Goal: Obtain resource: Download file/media

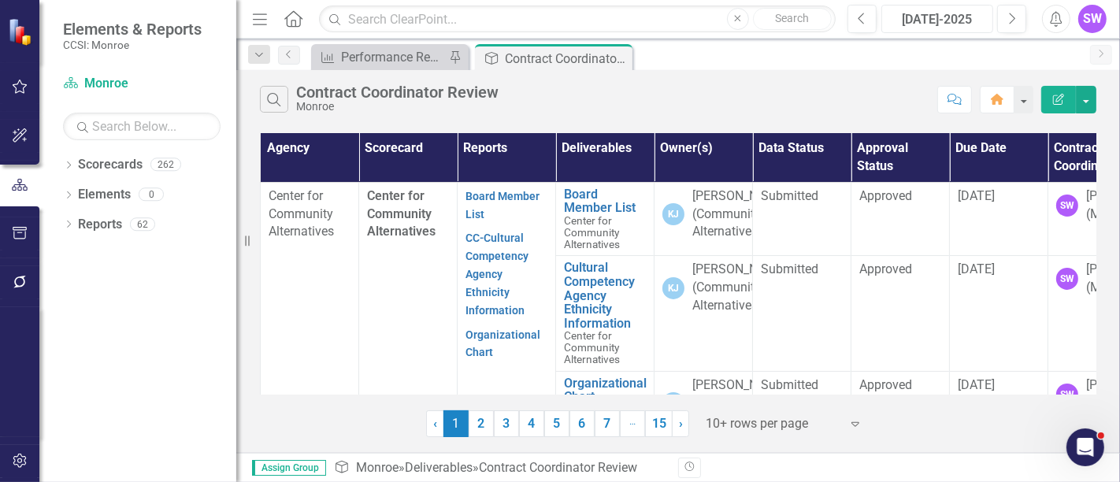
click at [959, 9] on button "[DATE]-2025" at bounding box center [937, 19] width 112 height 28
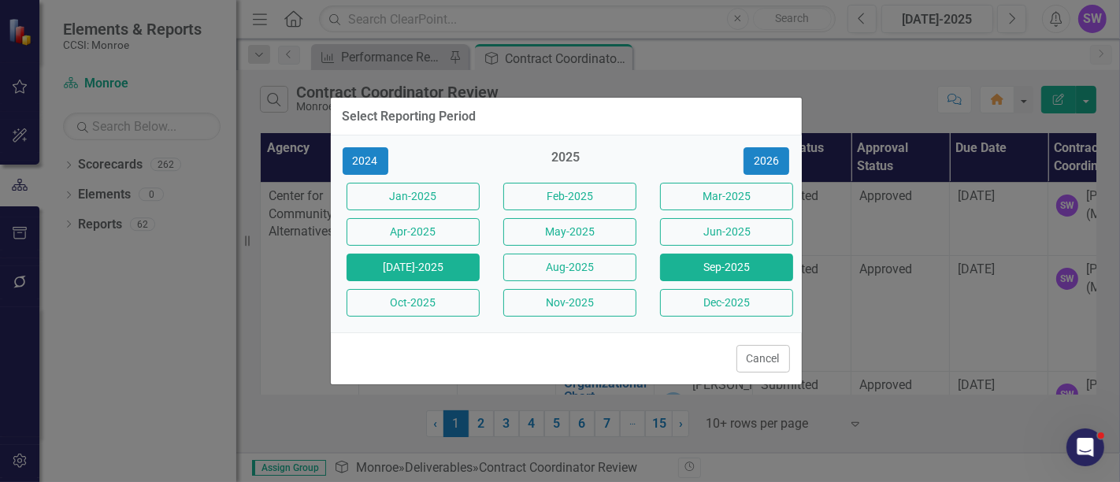
click at [732, 273] on button "Sep-2025" at bounding box center [726, 268] width 133 height 28
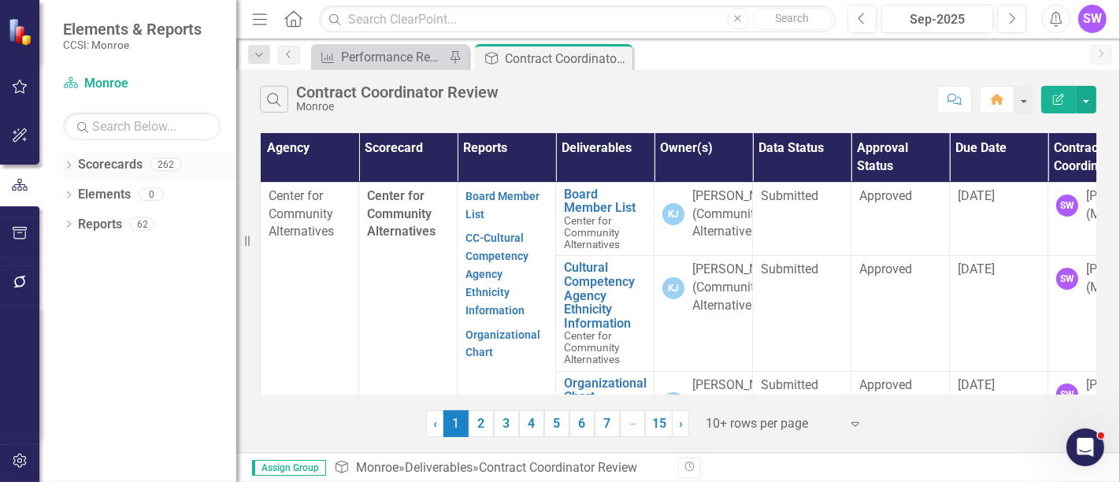
click at [72, 163] on icon "Dropdown" at bounding box center [68, 166] width 11 height 9
click at [72, 197] on icon "Dropdown" at bounding box center [77, 193] width 12 height 9
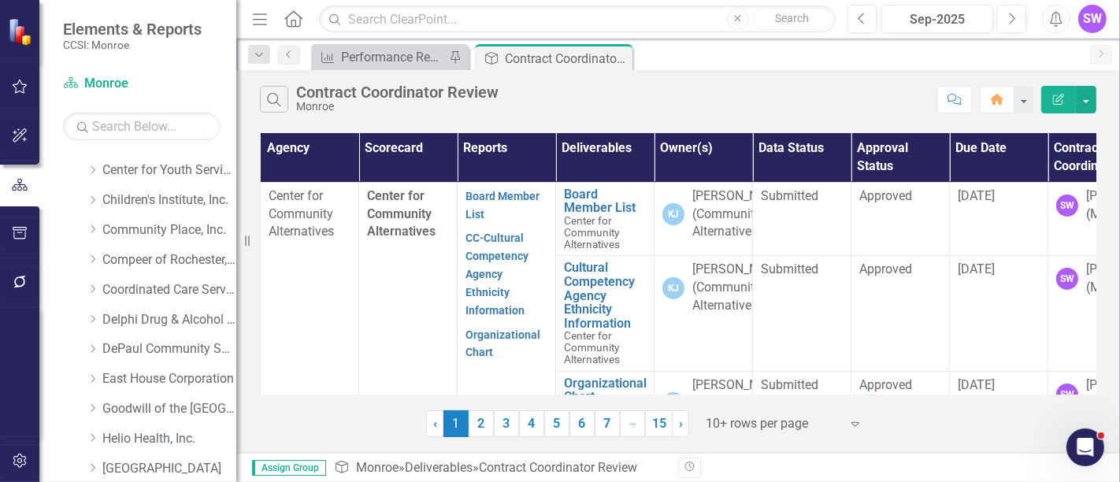
scroll to position [87, 0]
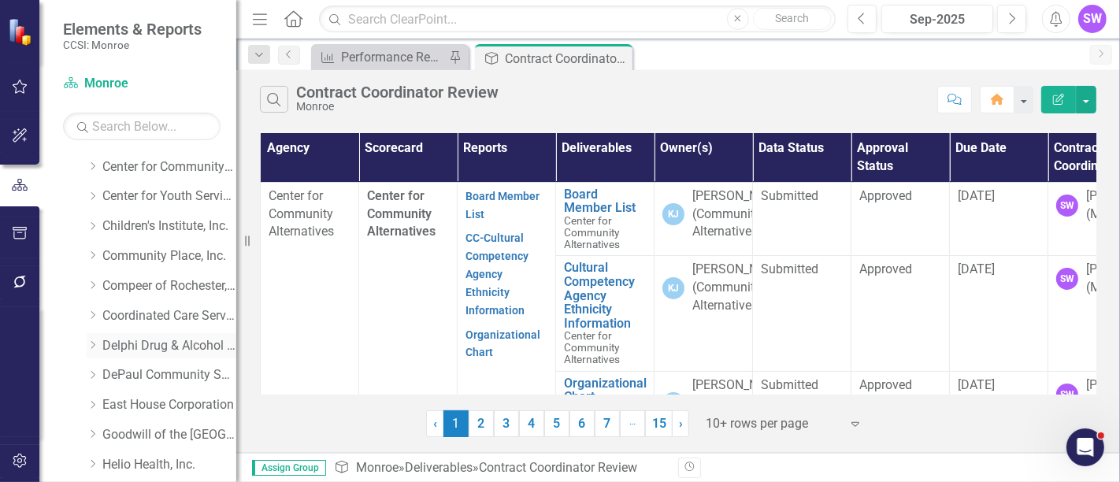
click at [97, 343] on icon "Dropdown" at bounding box center [93, 344] width 12 height 9
click at [131, 344] on link "Delphi Drug & Alcohol Council" at bounding box center [169, 346] width 134 height 18
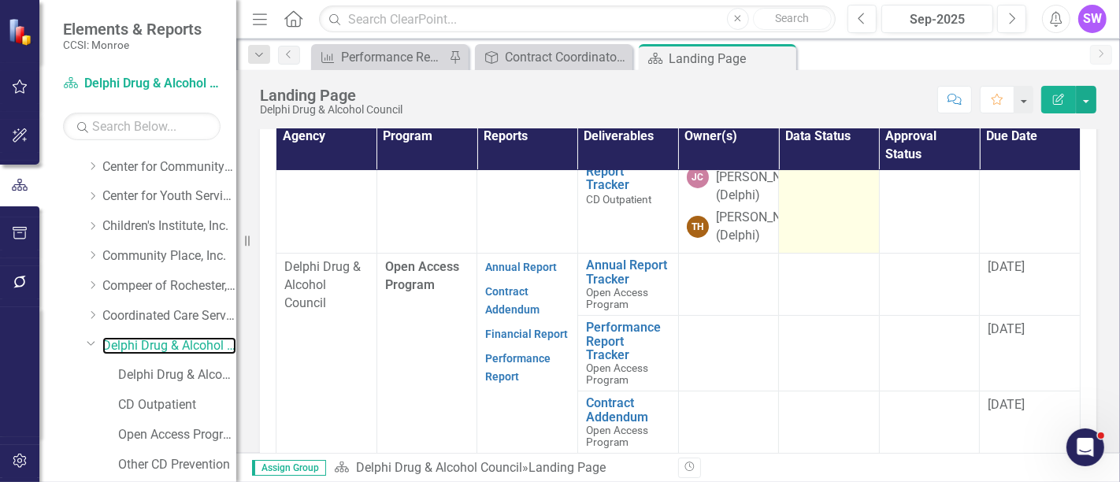
scroll to position [175, 0]
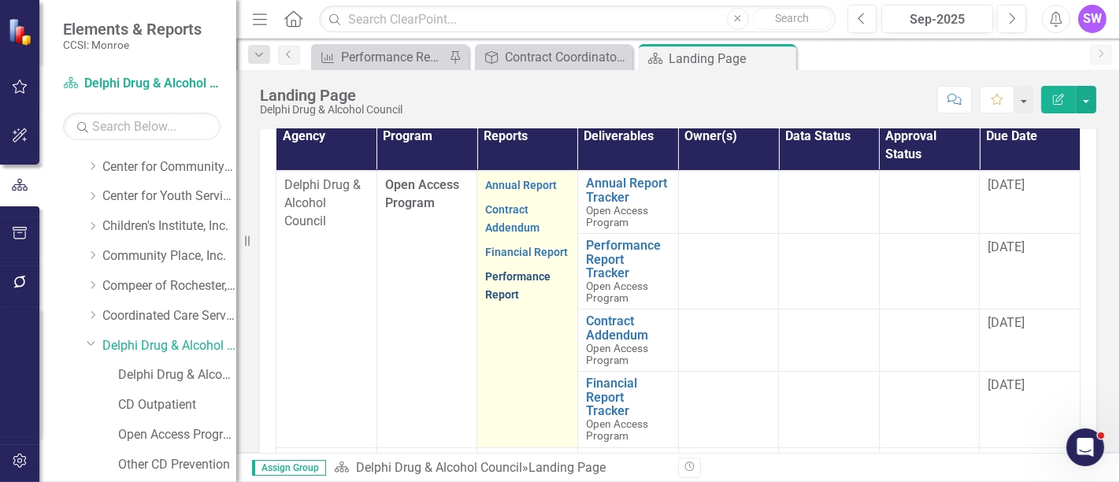
click at [521, 294] on link "Performance Report" at bounding box center [517, 285] width 65 height 31
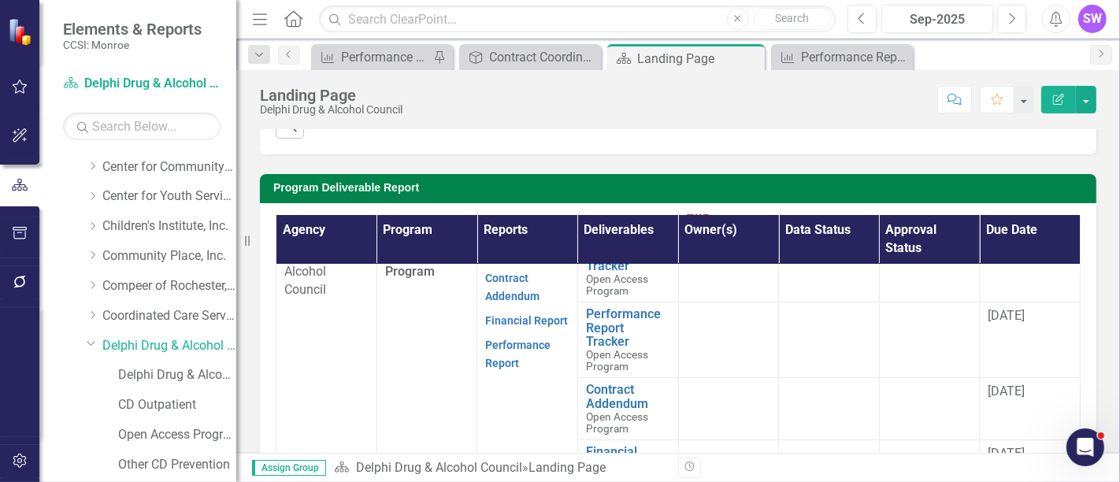
scroll to position [175, 0]
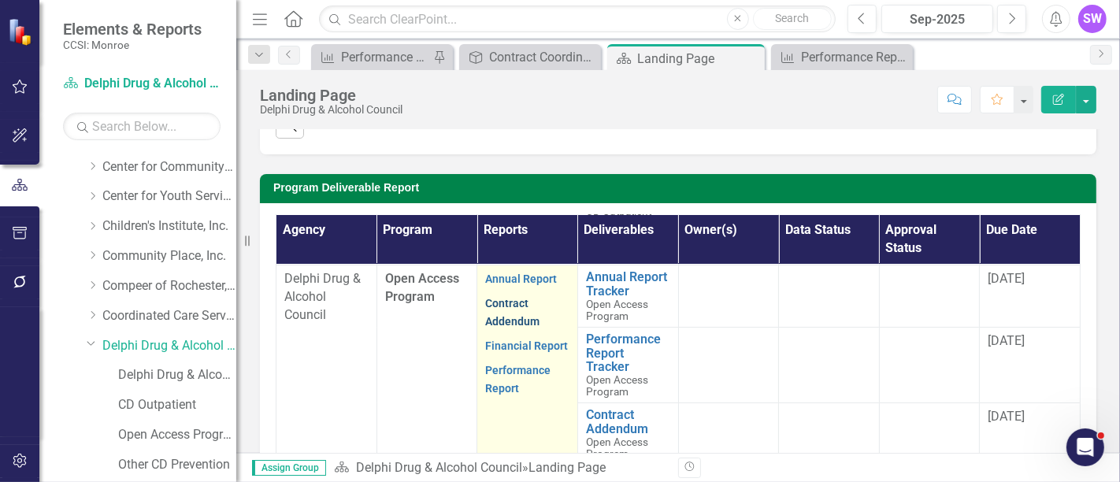
click at [508, 324] on link "Contract Addendum" at bounding box center [512, 312] width 54 height 31
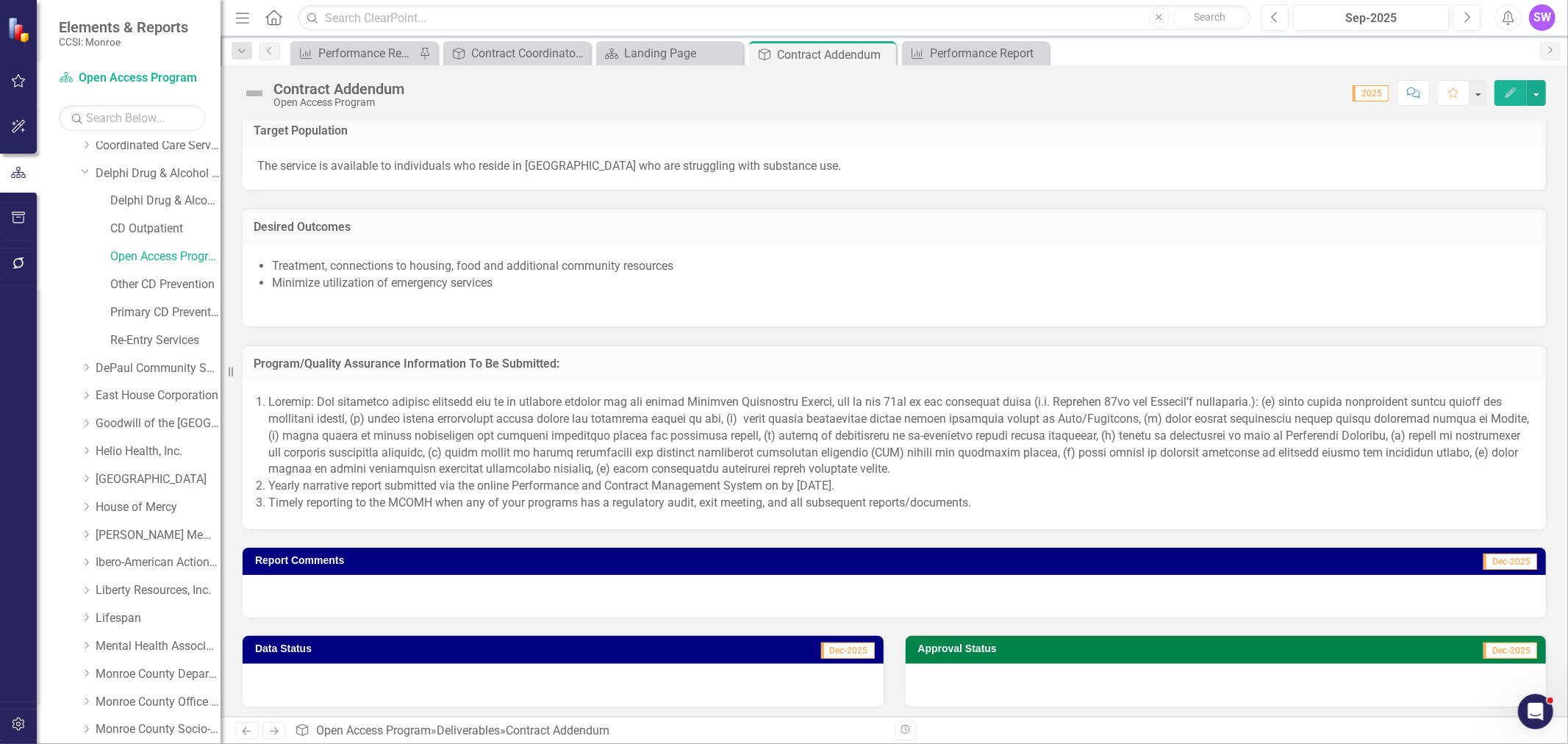
scroll to position [204, 0]
click at [140, 201] on link "Delphi Drug & Alcohol Council" at bounding box center [158, 201] width 125 height 17
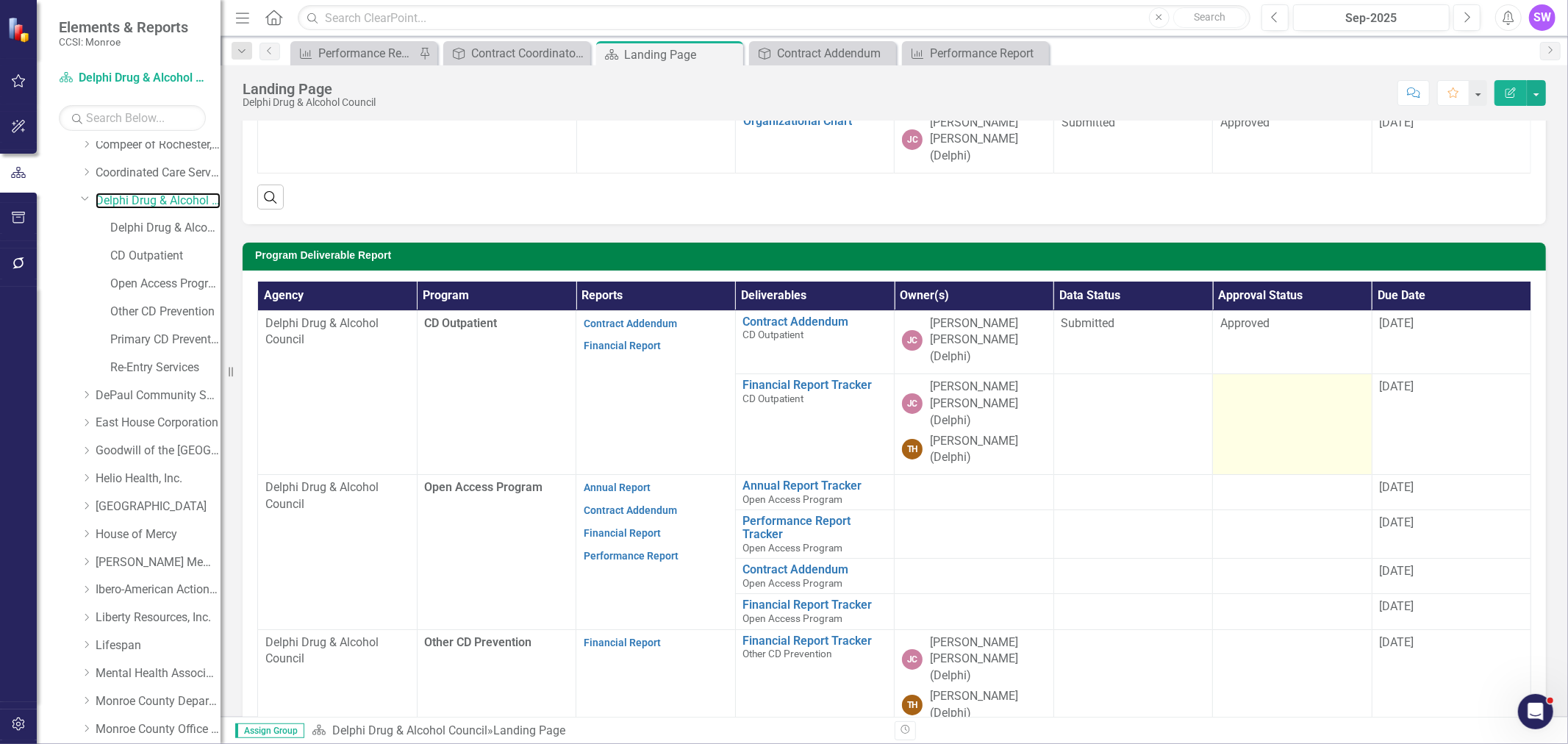
scroll to position [327, 0]
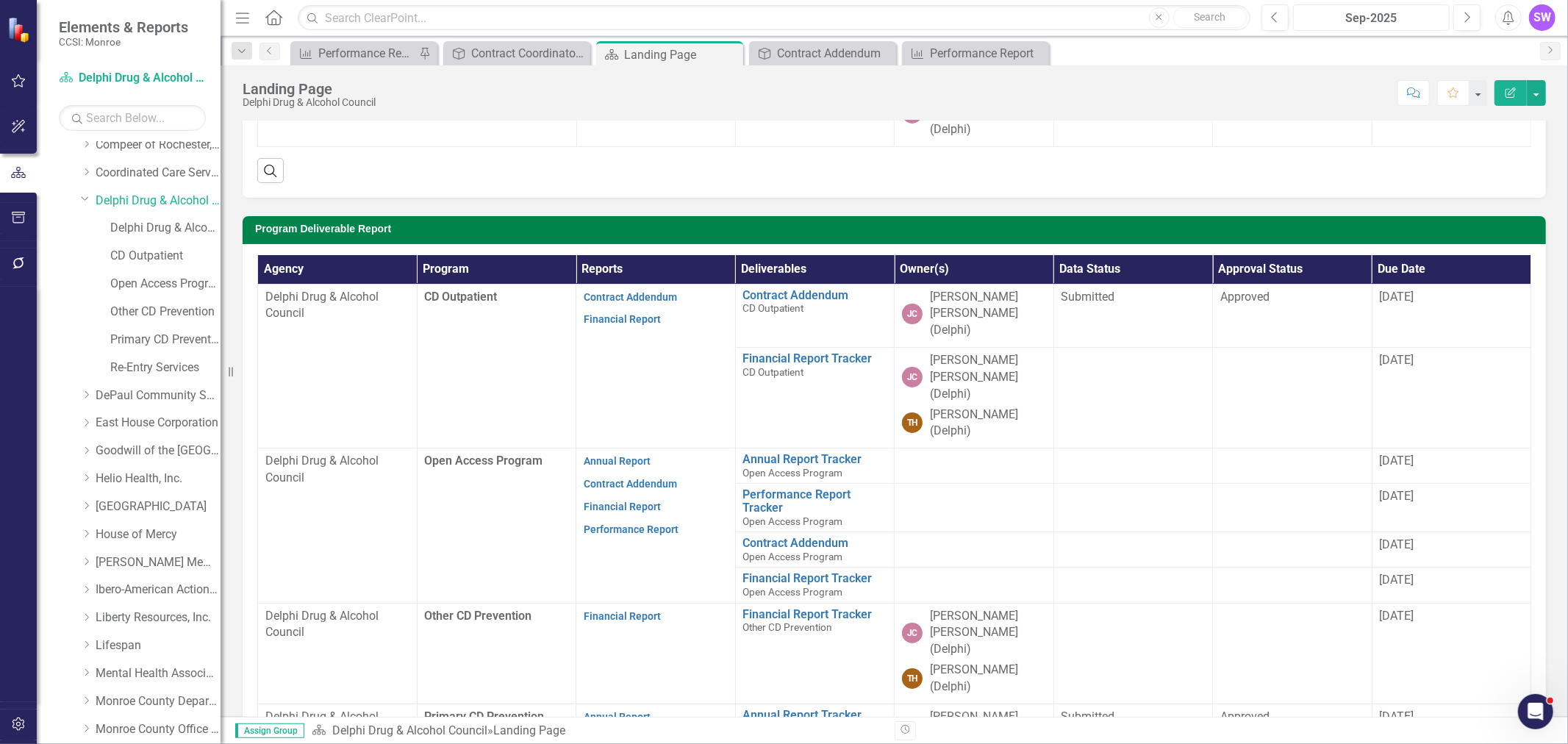
click at [1044, 17] on div "Sep-2025" at bounding box center [1371, 18] width 147 height 18
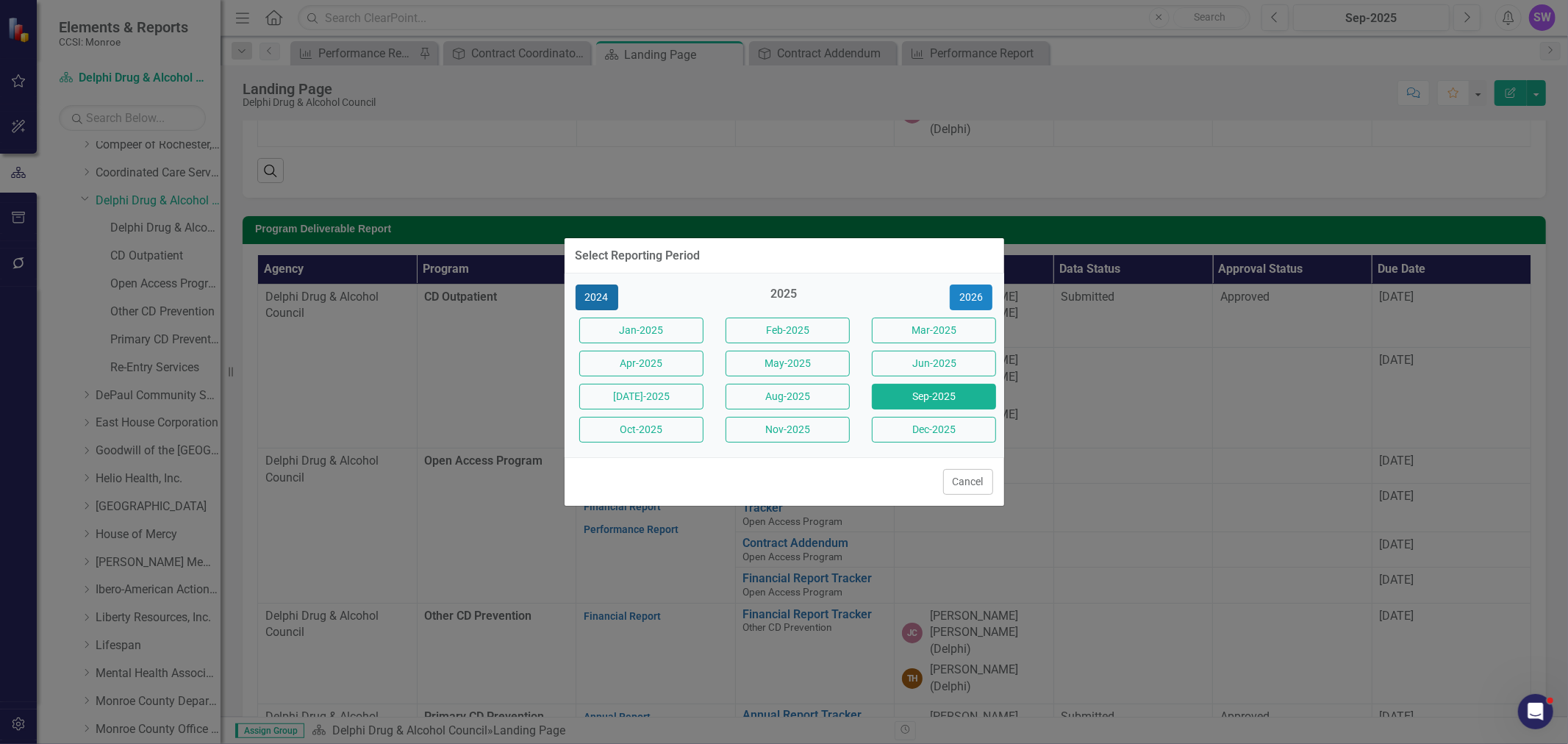
click at [597, 294] on button "2024" at bounding box center [597, 298] width 43 height 26
click at [596, 296] on button "2023" at bounding box center [597, 298] width 43 height 26
click at [637, 336] on button "Jan-23" at bounding box center [640, 330] width 124 height 26
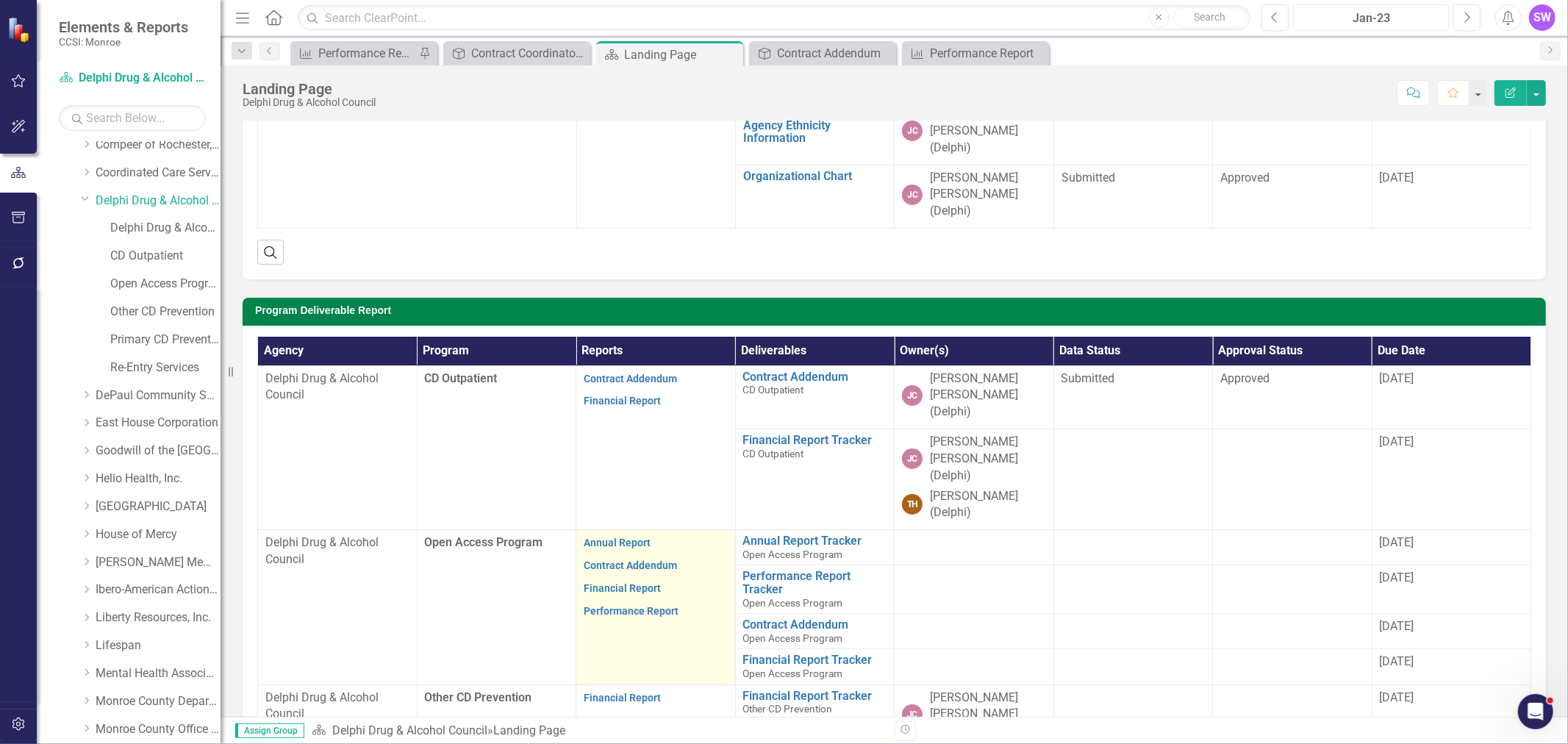
scroll to position [408, 0]
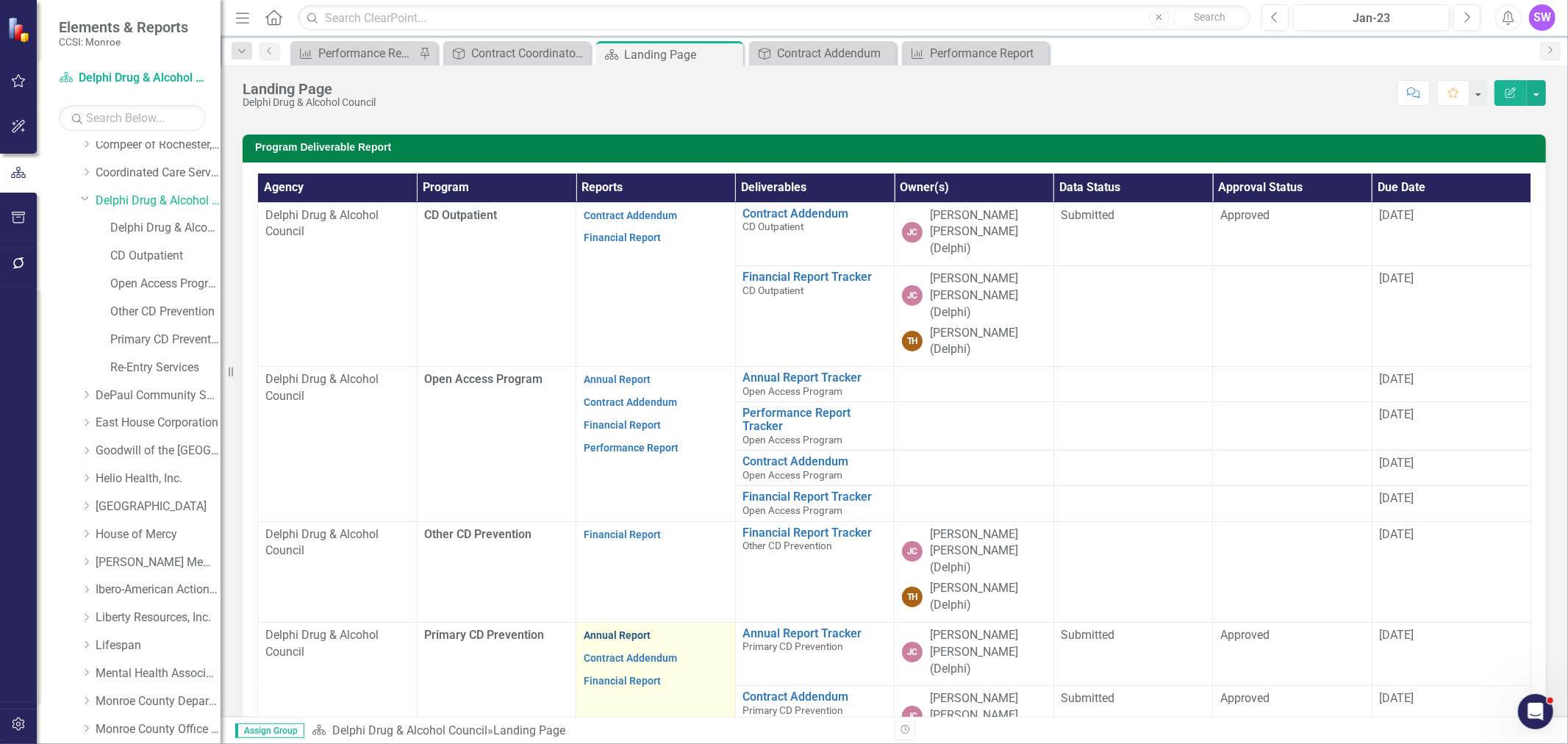
click at [621, 449] on link "Annual Report" at bounding box center [617, 635] width 67 height 12
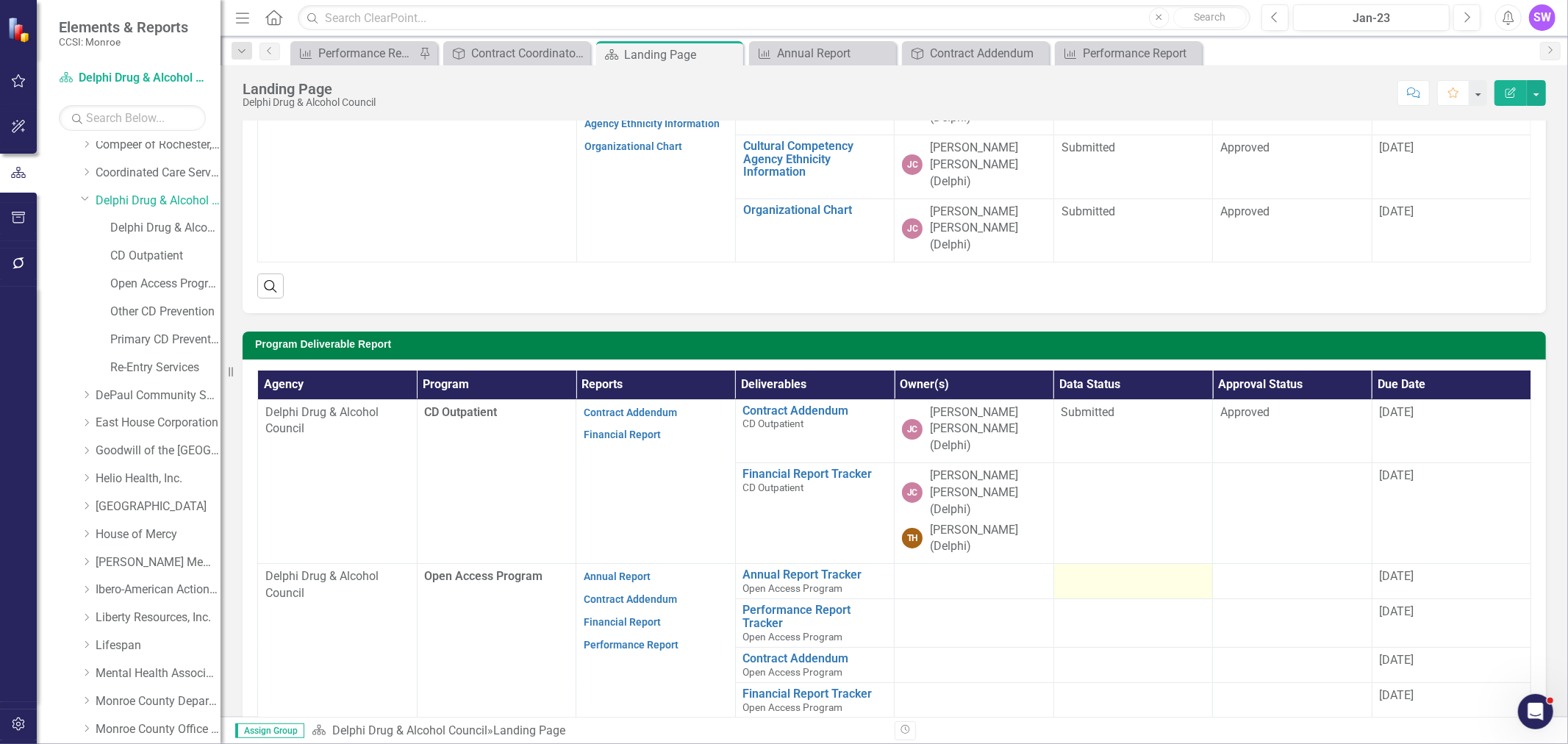
scroll to position [245, 0]
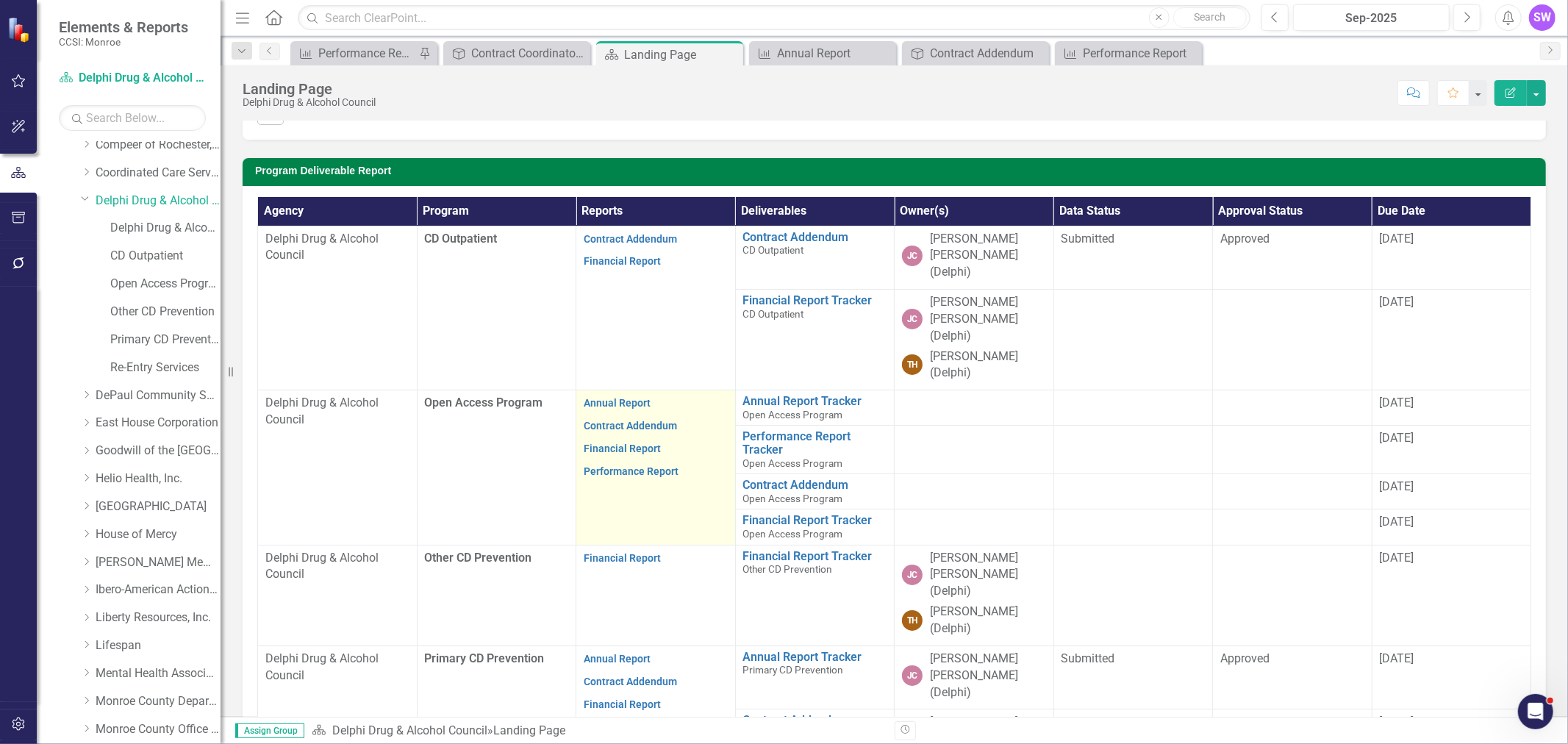
scroll to position [408, 0]
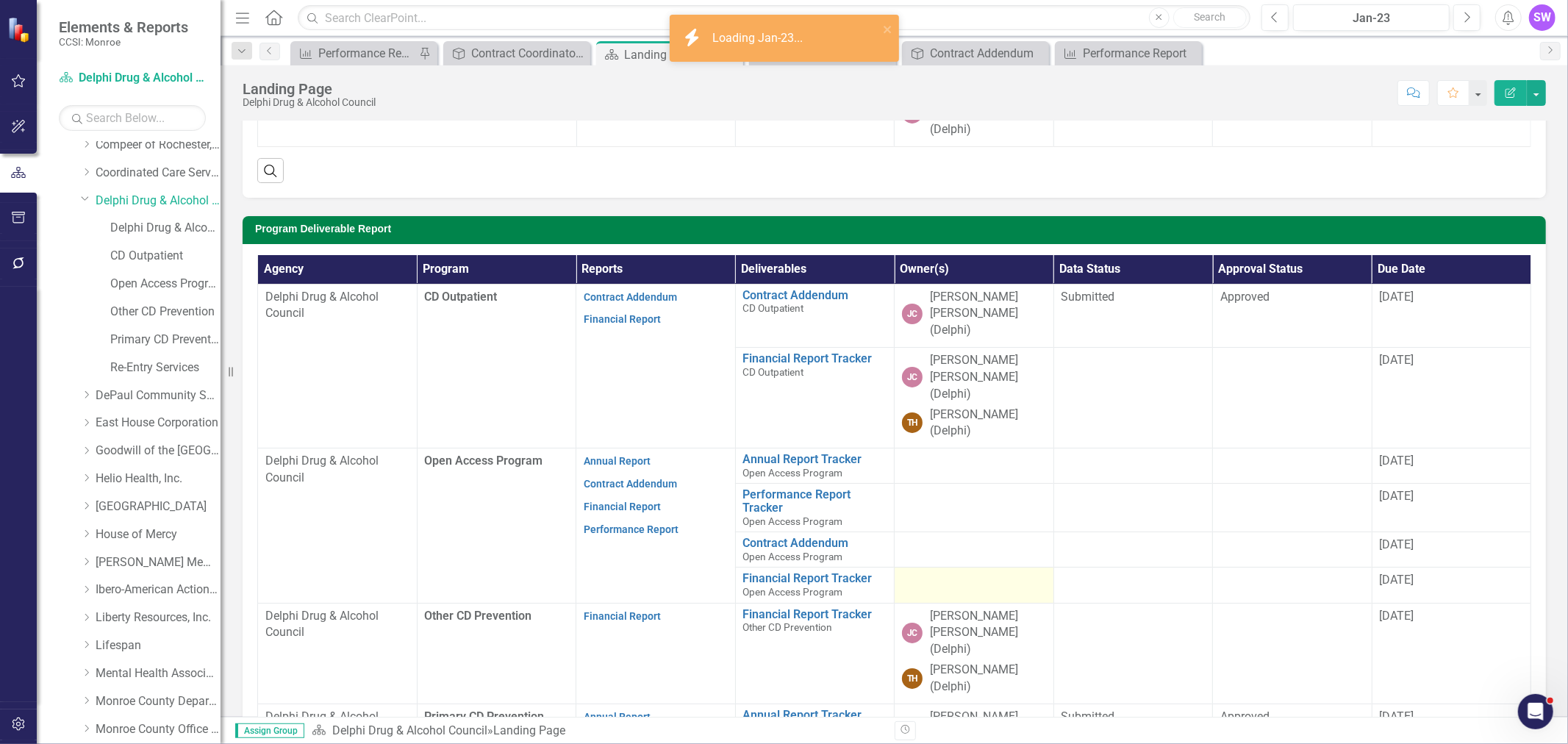
scroll to position [408, 0]
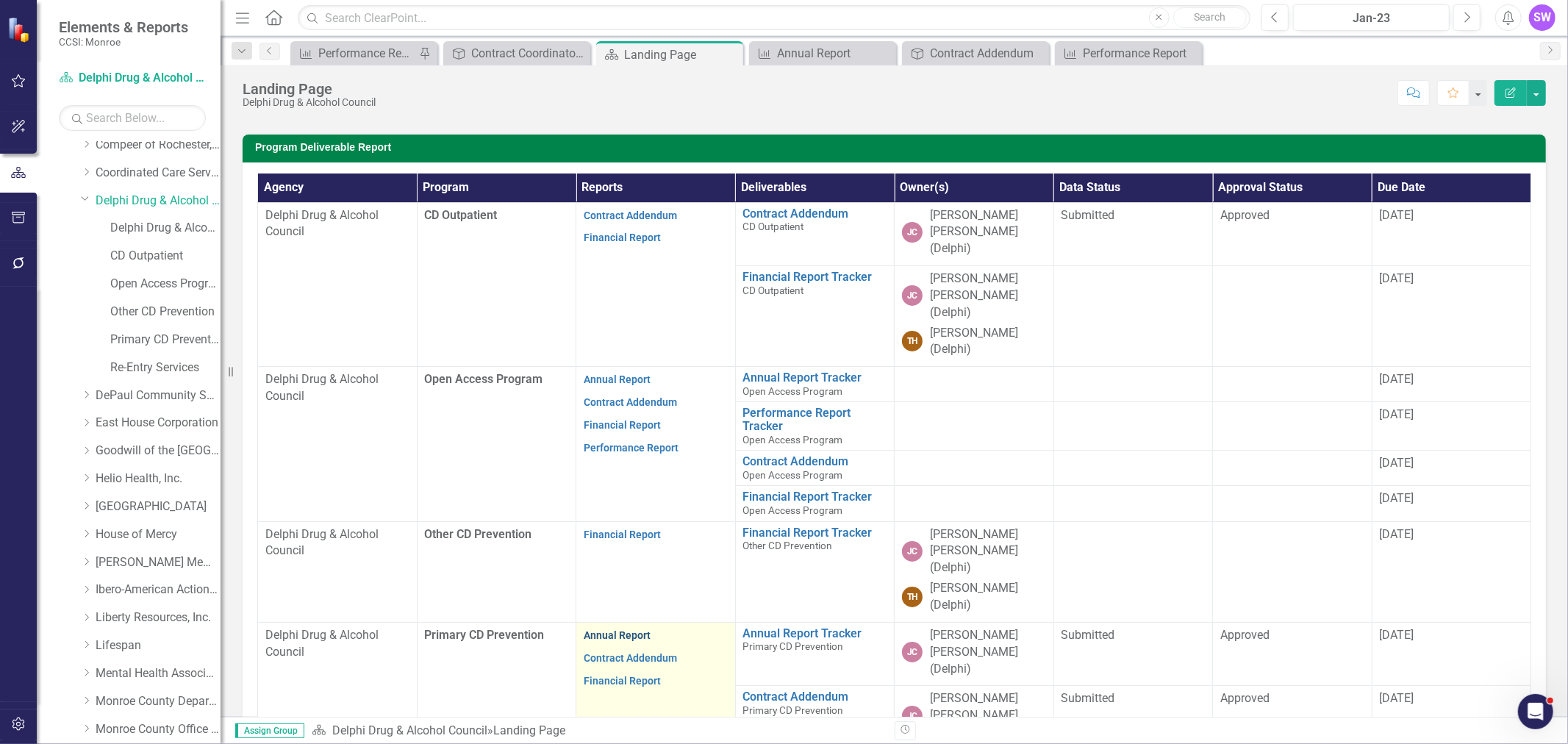
click at [634, 449] on link "Annual Report" at bounding box center [617, 635] width 67 height 12
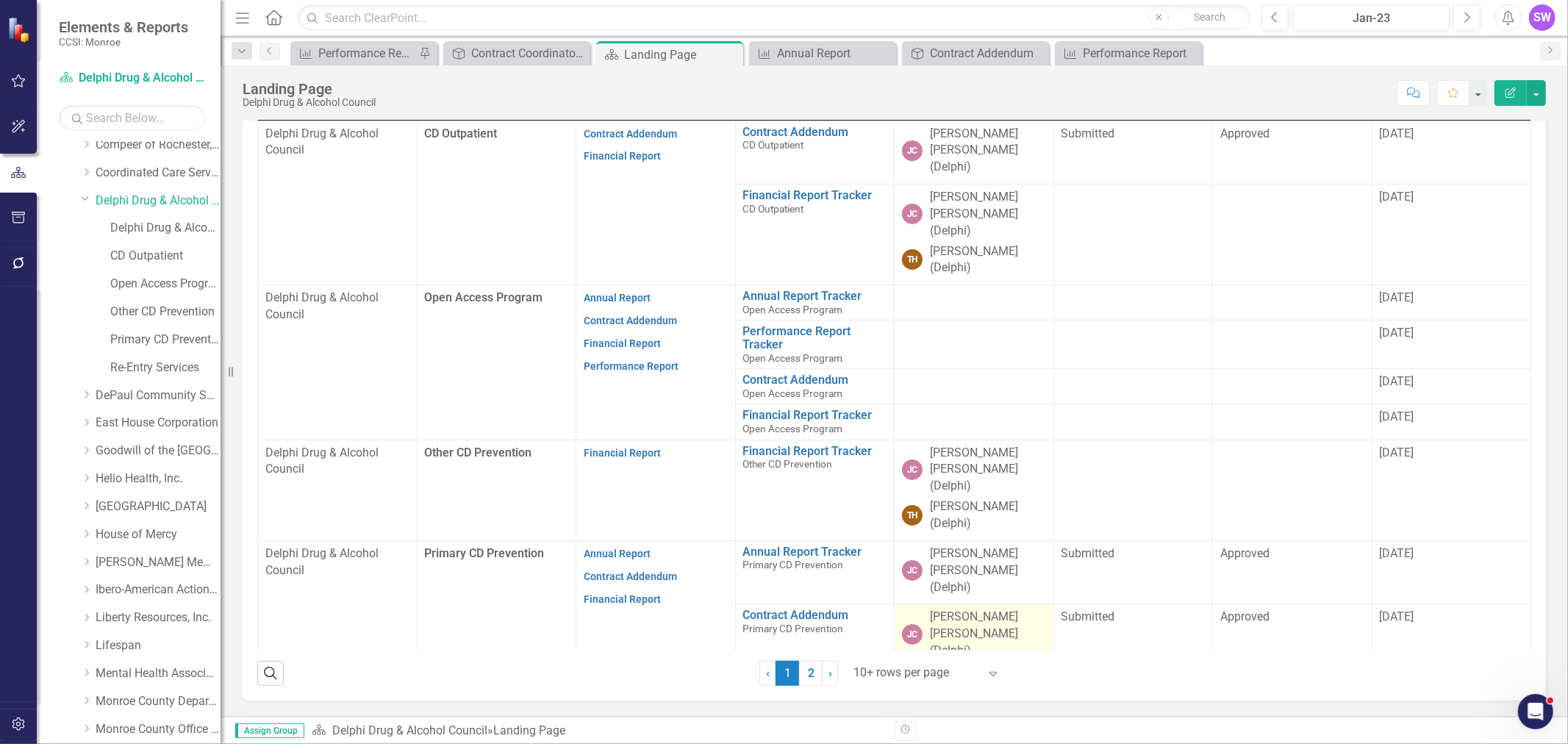
scroll to position [408, 0]
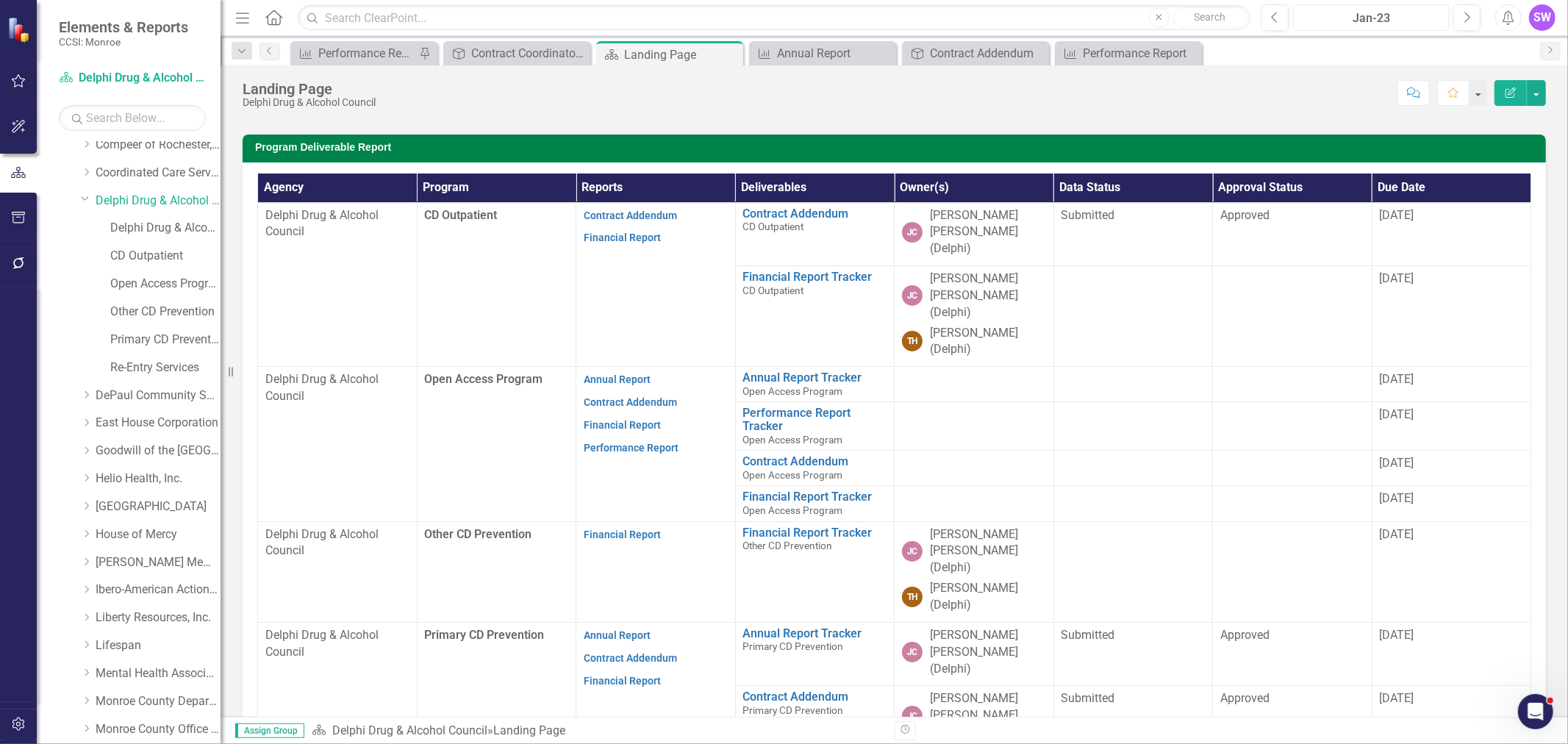
click at [1044, 16] on div "Jan-23" at bounding box center [1371, 18] width 147 height 18
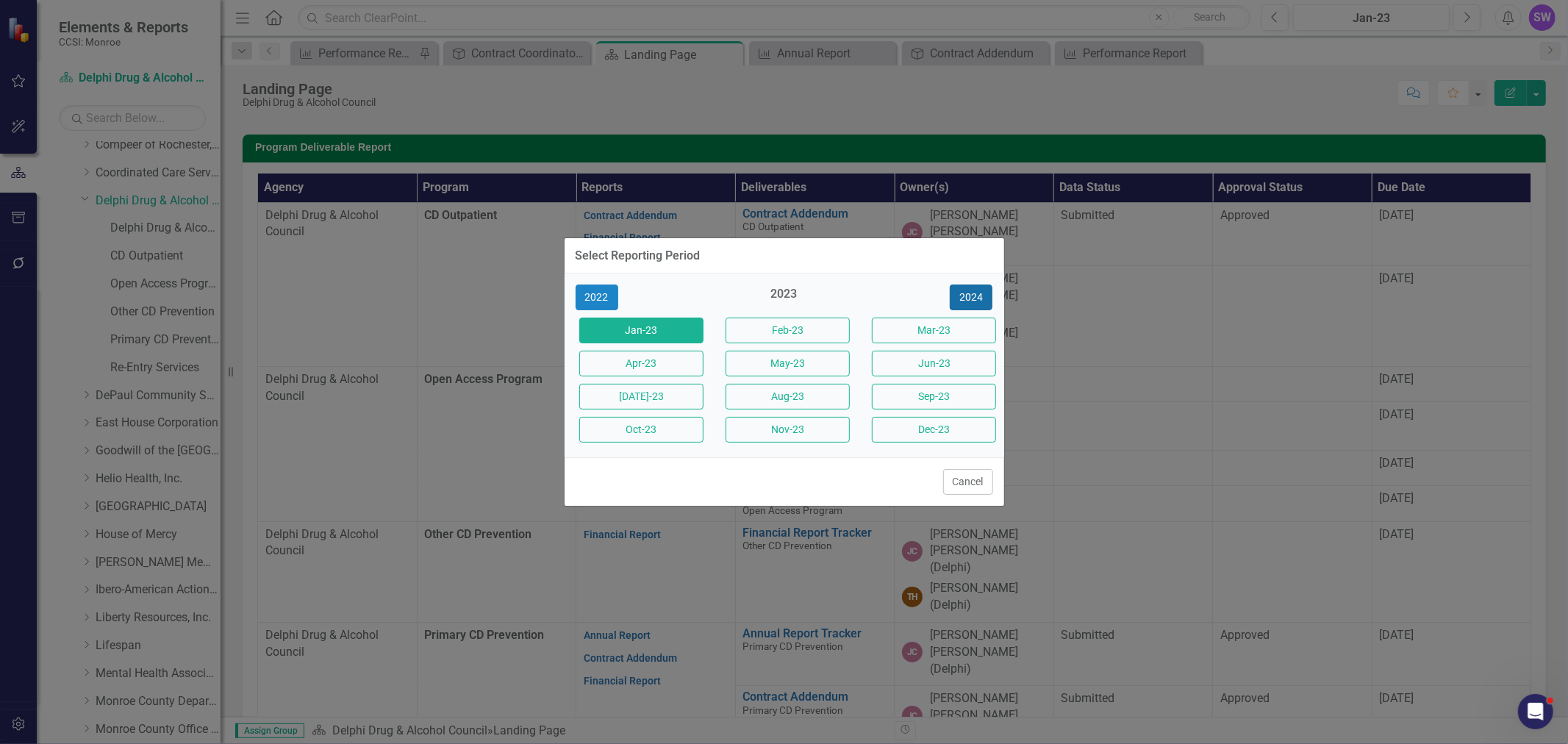
click at [975, 296] on button "2024" at bounding box center [971, 298] width 43 height 26
click at [976, 289] on button "2025" at bounding box center [971, 298] width 43 height 26
click at [966, 386] on button "Sep-2025" at bounding box center [933, 397] width 124 height 26
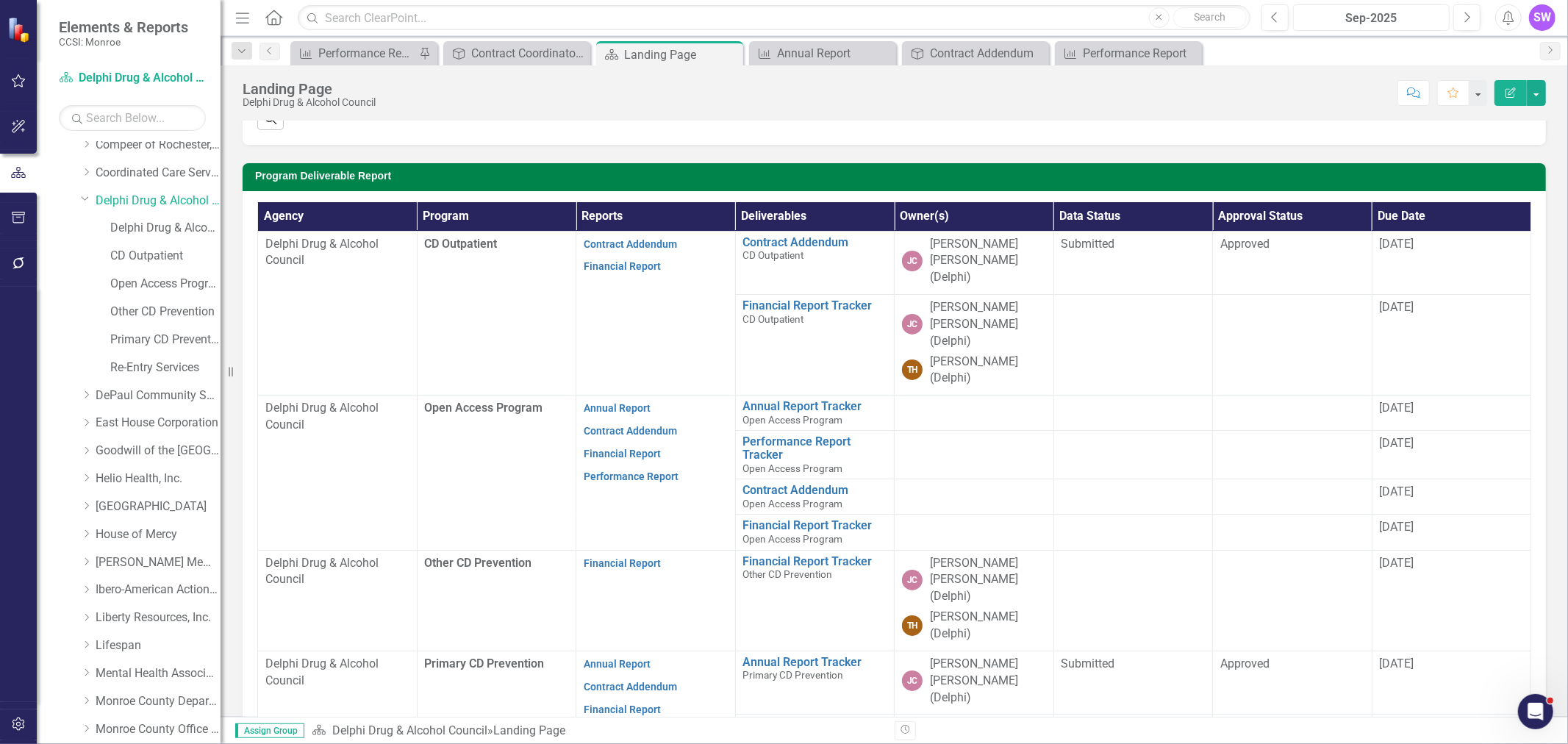
scroll to position [408, 0]
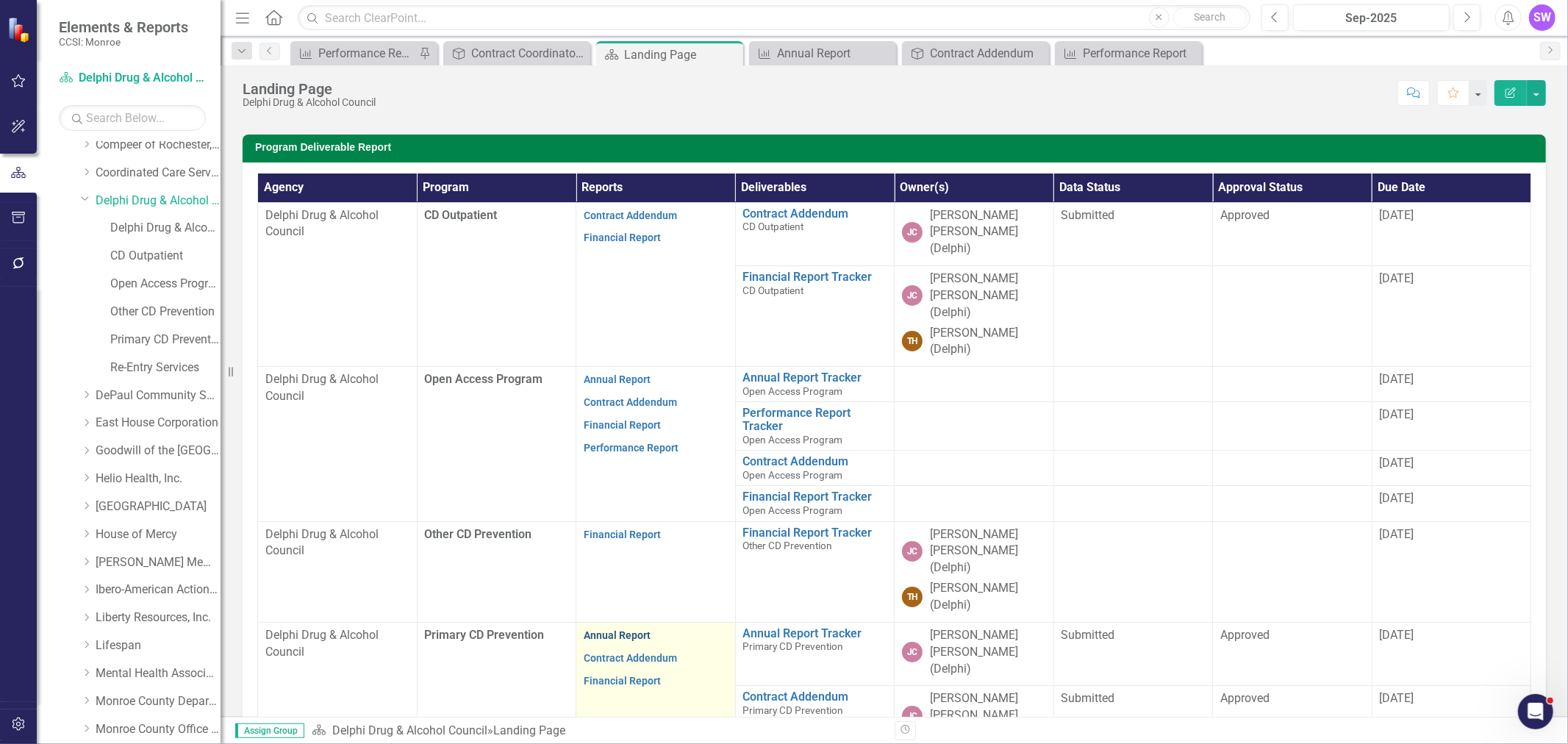
click at [636, 449] on link "Annual Report" at bounding box center [617, 635] width 67 height 12
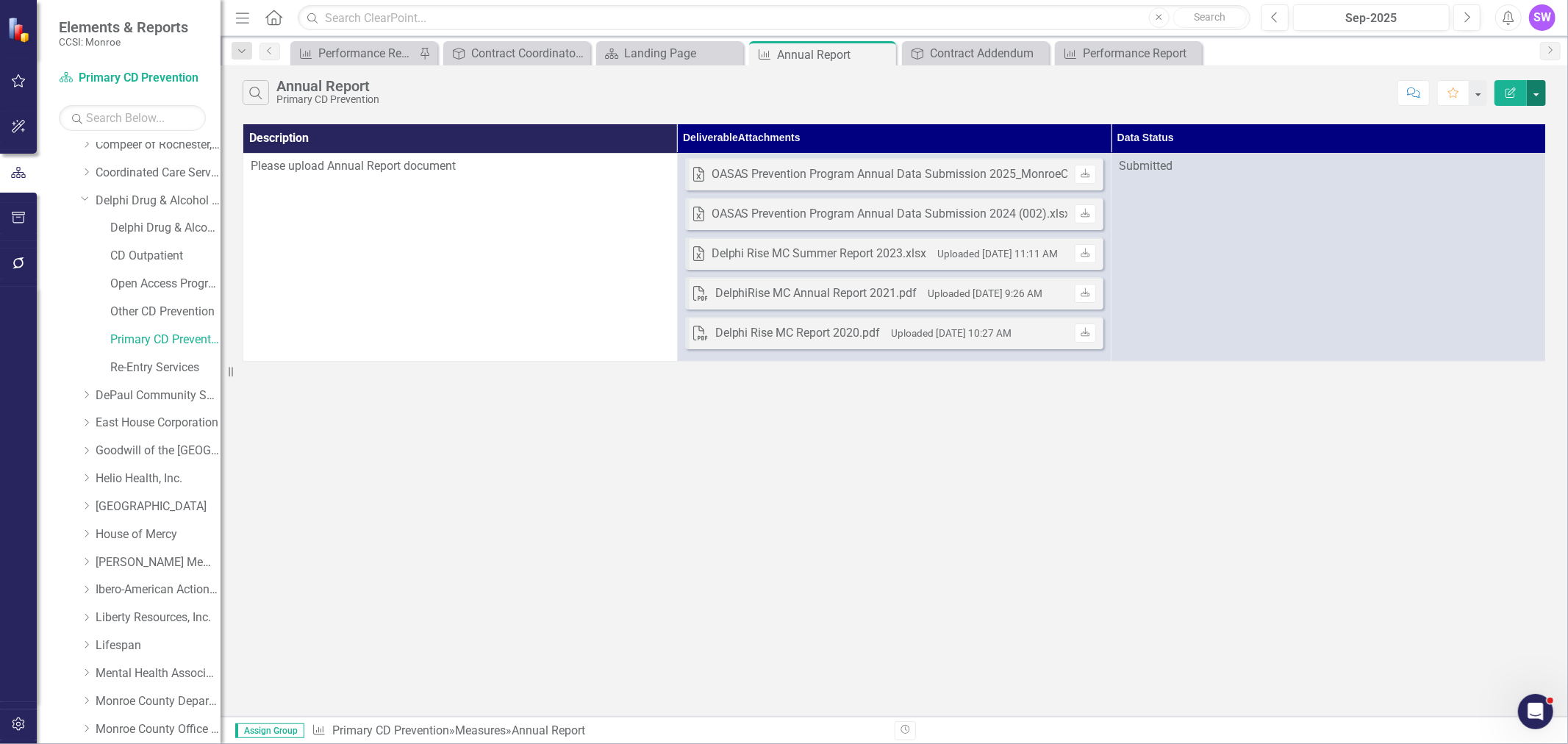
click at [1044, 91] on button "button" at bounding box center [1535, 93] width 19 height 26
click at [893, 449] on div "Search Annual Report Primary CD Prevention Comment Favorite Edit Report Descrip…" at bounding box center [893, 391] width 1347 height 652
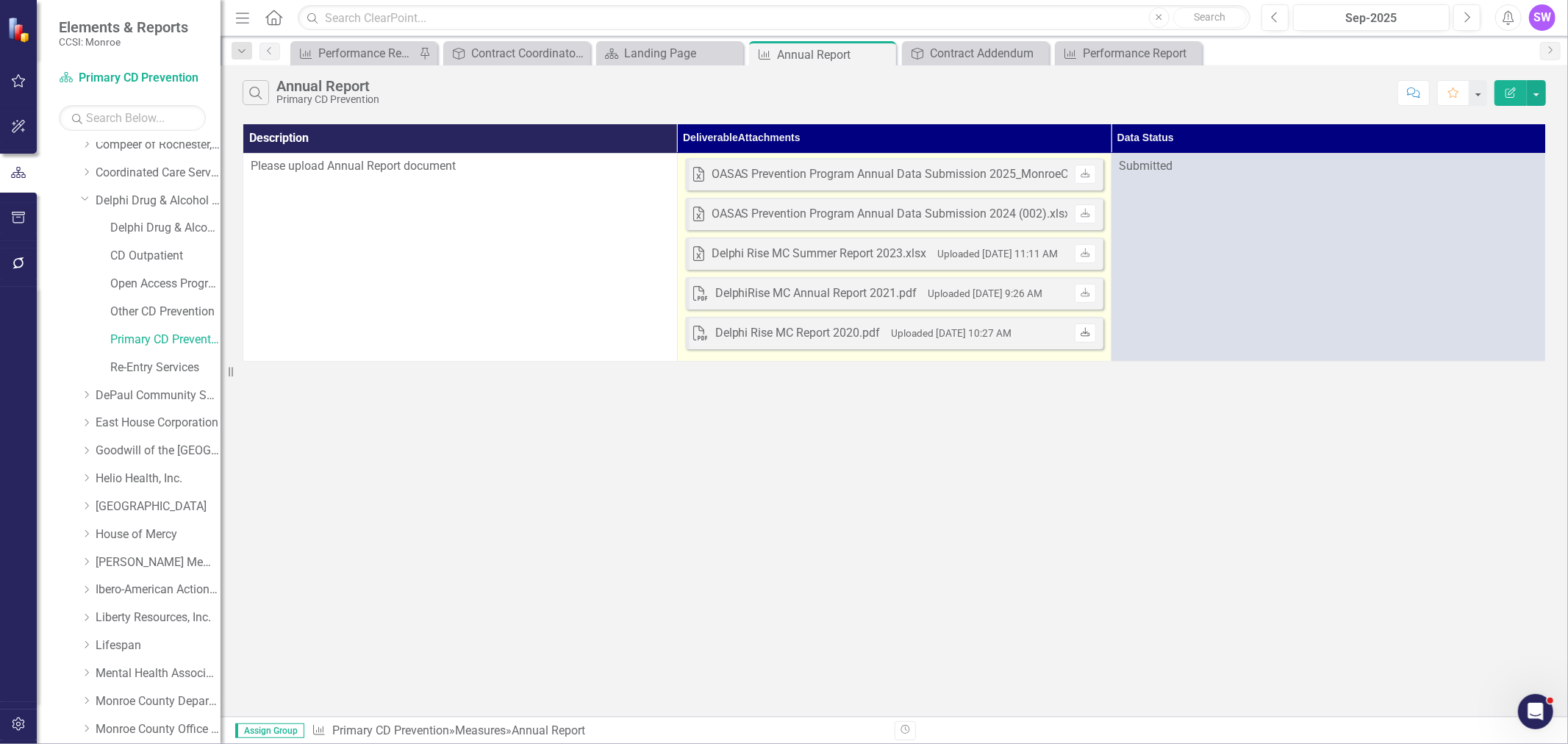
click at [1044, 333] on icon "Download" at bounding box center [1085, 332] width 11 height 8
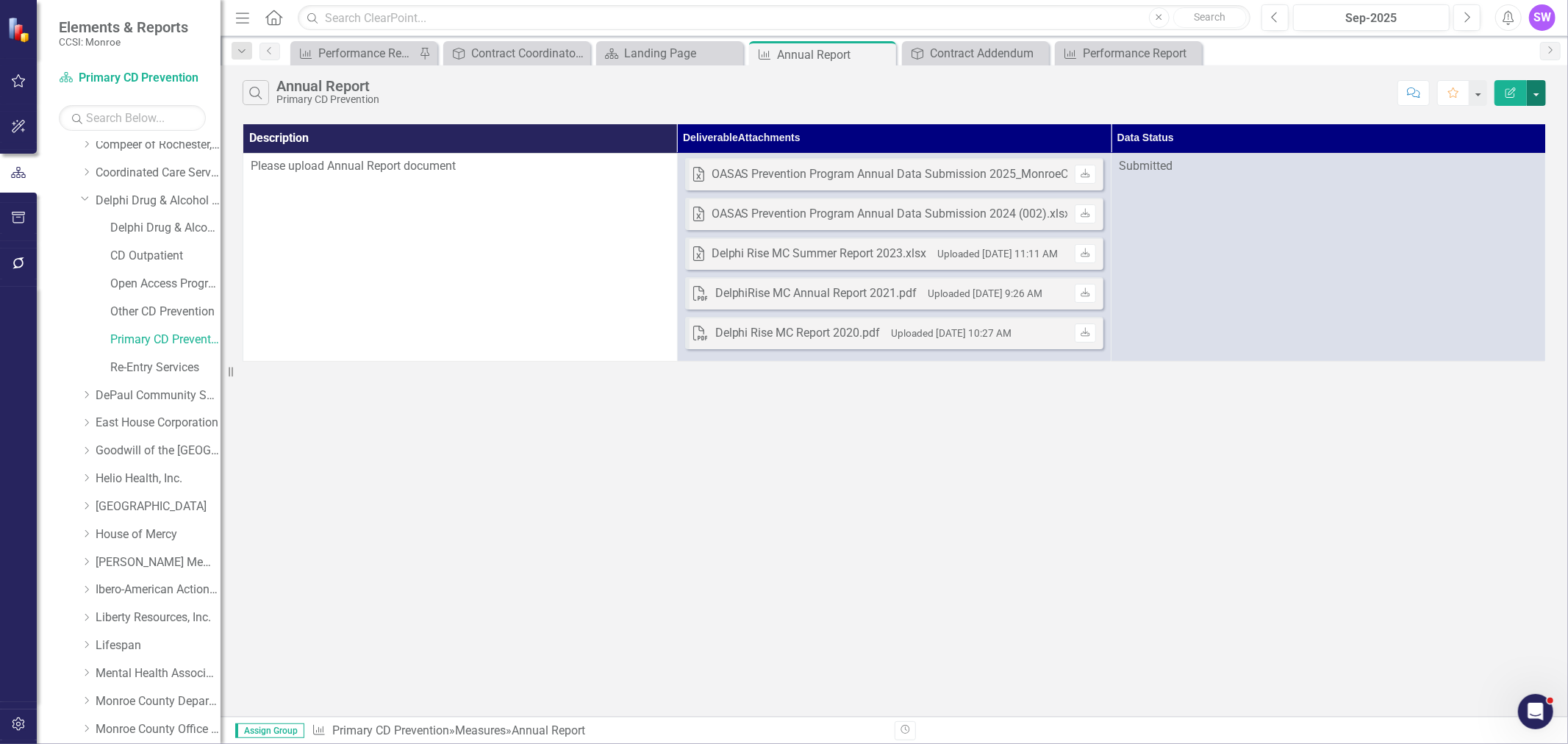
click at [1044, 91] on button "button" at bounding box center [1535, 93] width 19 height 26
click at [1044, 152] on link "PDF Export to PDF" at bounding box center [1487, 149] width 116 height 27
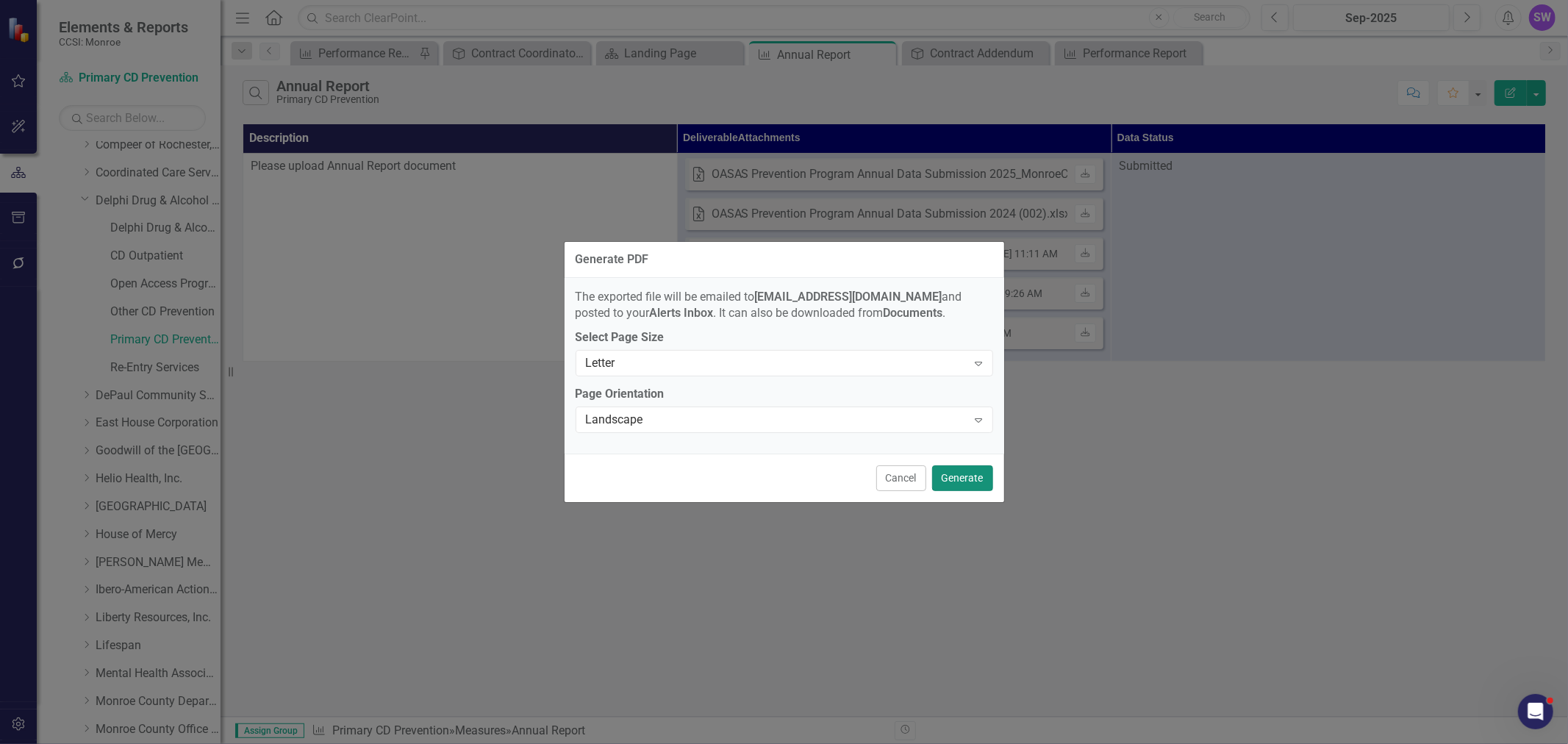
click at [974, 449] on button "Generate" at bounding box center [961, 478] width 61 height 26
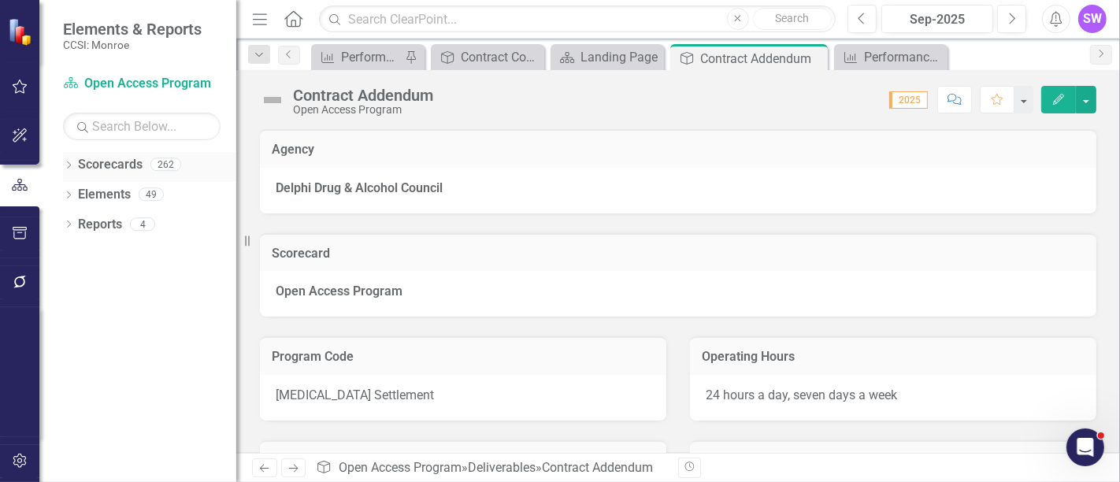
click at [67, 160] on div "Dropdown" at bounding box center [68, 166] width 11 height 13
drag, startPoint x: 76, startPoint y: 194, endPoint x: 154, endPoint y: 207, distance: 79.0
click at [76, 195] on icon "Dropdown" at bounding box center [77, 193] width 12 height 9
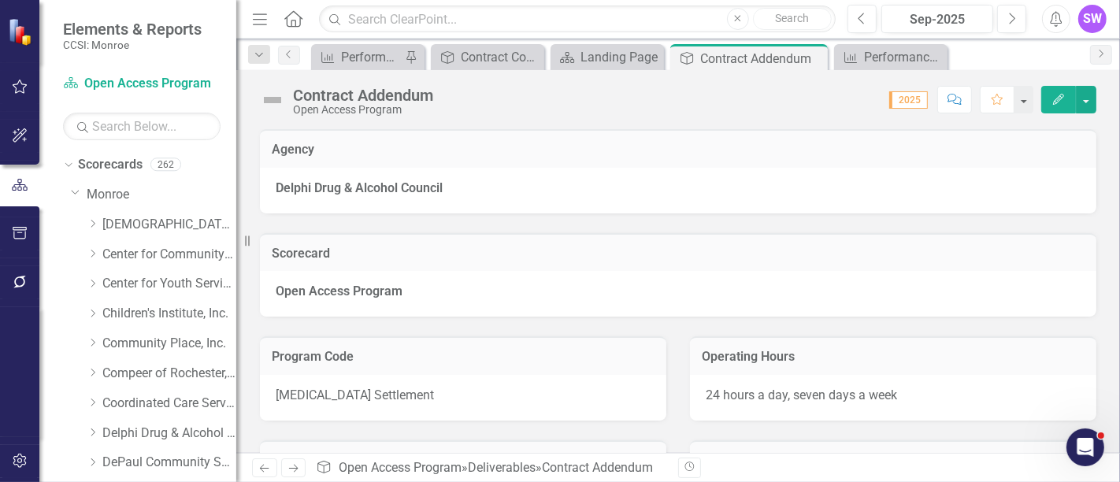
scroll to position [1039, 0]
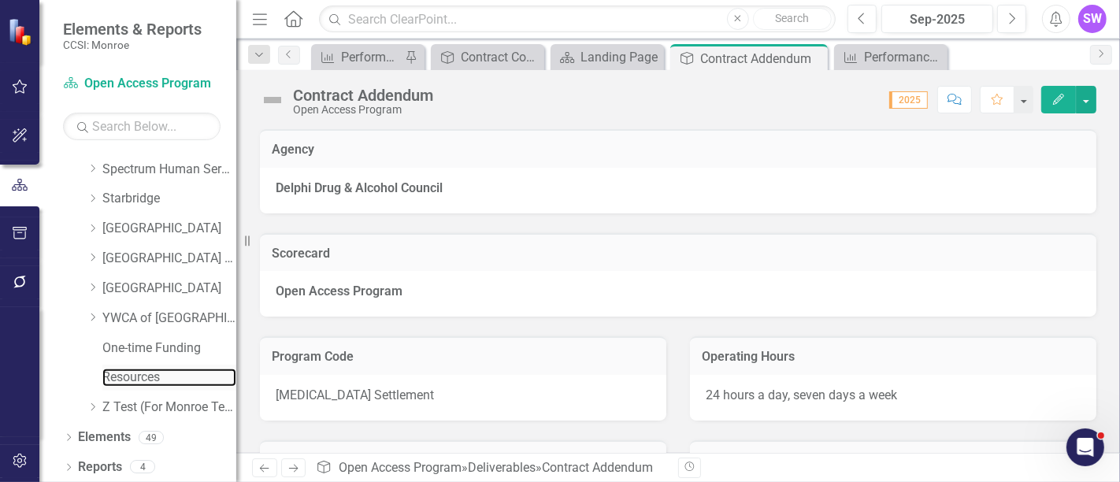
drag, startPoint x: 139, startPoint y: 379, endPoint x: 196, endPoint y: 386, distance: 57.1
click at [141, 380] on link "Resources" at bounding box center [169, 378] width 134 height 18
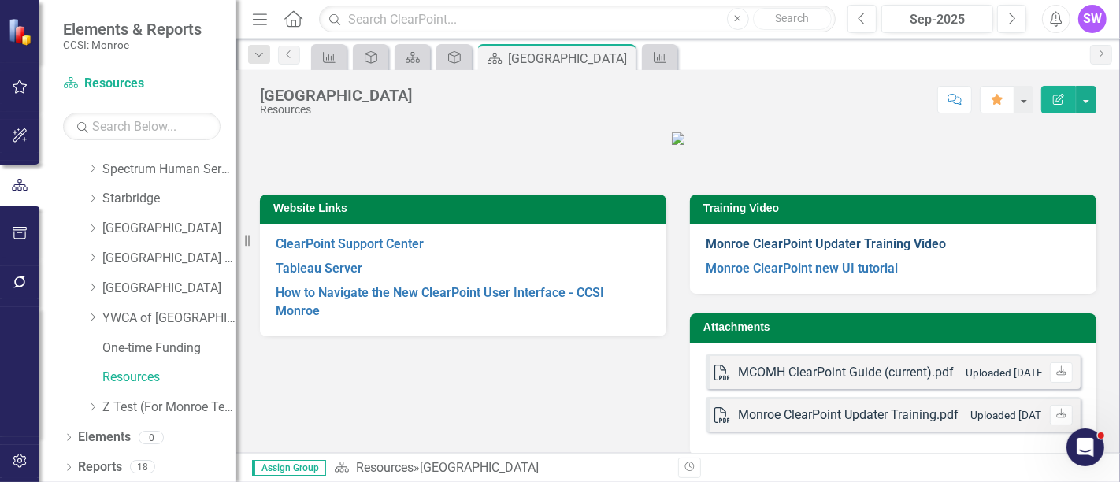
click at [850, 251] on strong "Monroe ClearPoint Updater Training Video" at bounding box center [826, 243] width 240 height 15
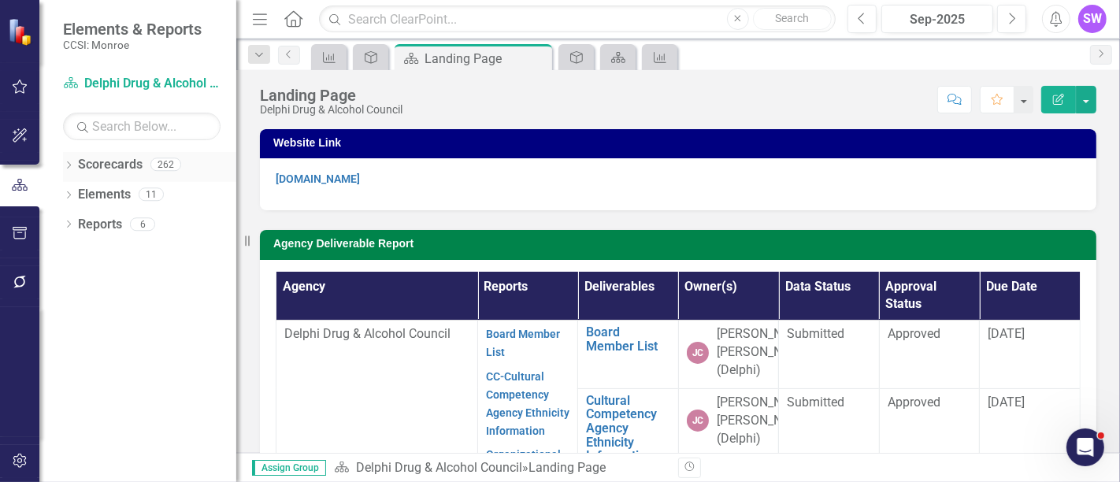
click at [72, 163] on icon "Dropdown" at bounding box center [68, 166] width 11 height 9
